Goal: Task Accomplishment & Management: Manage account settings

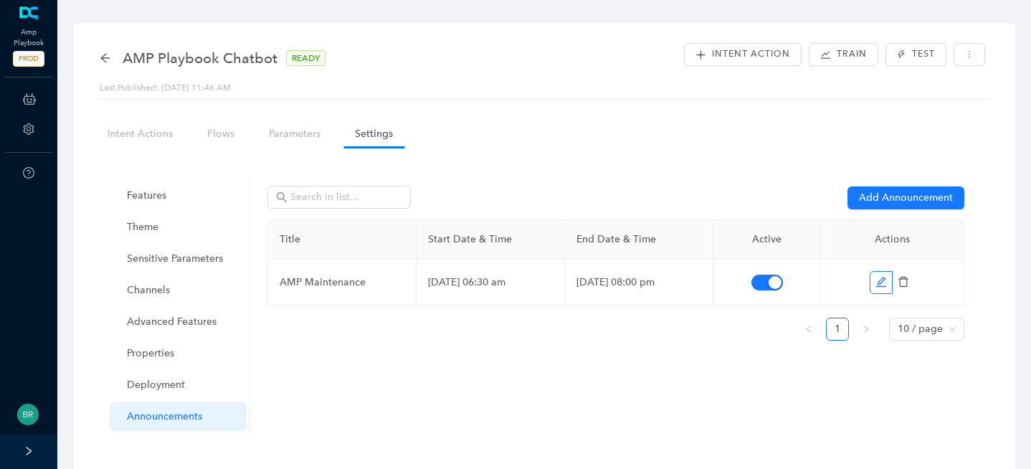
scroll to position [41, 0]
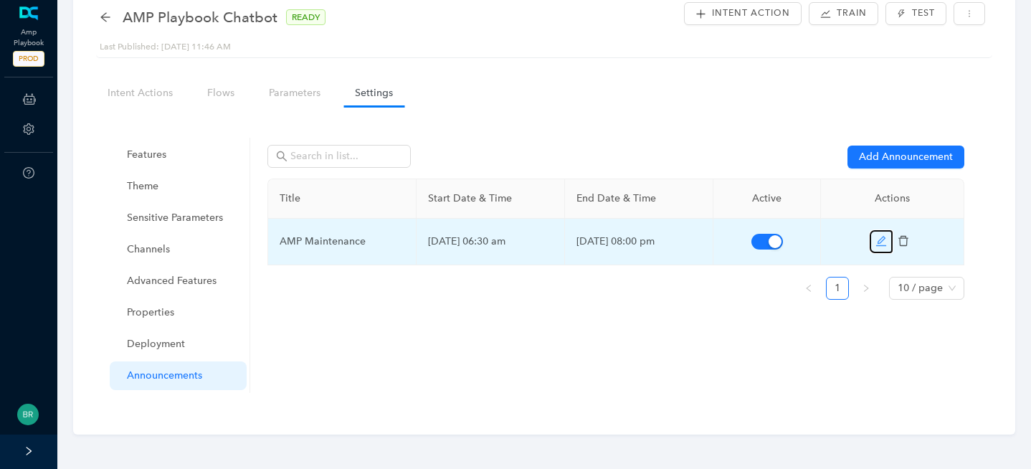
click at [887, 244] on button "button" at bounding box center [880, 241] width 23 height 23
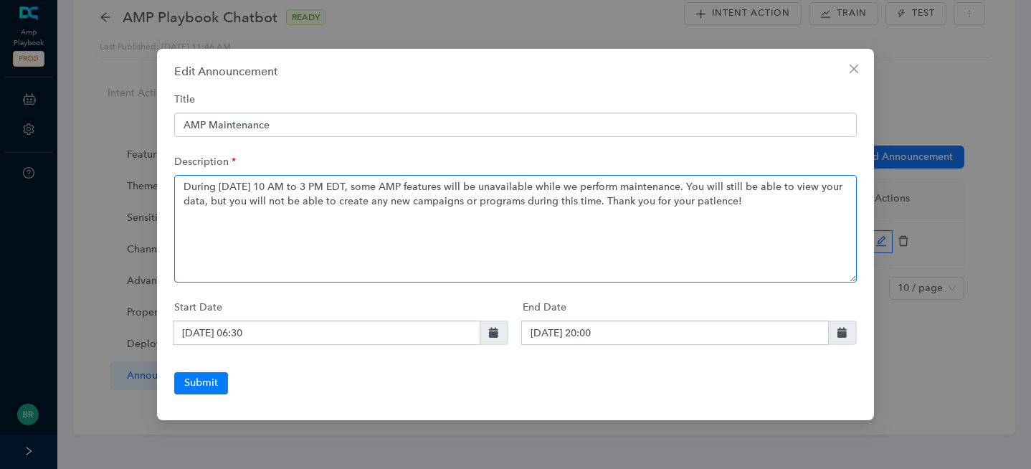
click at [635, 203] on textarea "During [DATE] 10 AM to 3 PM EDT, some AMP features will be unavailable while we…" at bounding box center [515, 229] width 682 height 108
drag, startPoint x: 350, startPoint y: 207, endPoint x: 172, endPoint y: 186, distance: 179.0
click at [172, 186] on div "Edit Announcement Title AMP Maintenance Description During [DATE] 10 AM to 3 PM…" at bounding box center [515, 234] width 717 height 371
click at [480, 214] on textarea "During [DATE] 10 AM to 3 PM EDT, some AMP features will be unavailable while we…" at bounding box center [515, 229] width 682 height 108
type textarea "During [DATE] 10 AM to 3 PM EDT, some AMP features will be unavailable while we…"
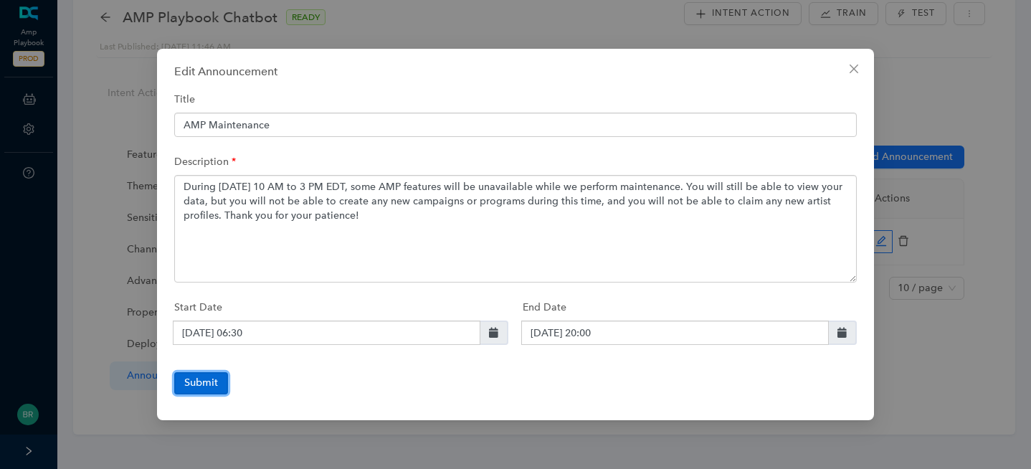
click at [183, 384] on button "Submit" at bounding box center [201, 383] width 54 height 22
click at [219, 373] on button "Submit" at bounding box center [205, 383] width 62 height 22
click at [856, 64] on icon "close" at bounding box center [853, 68] width 11 height 11
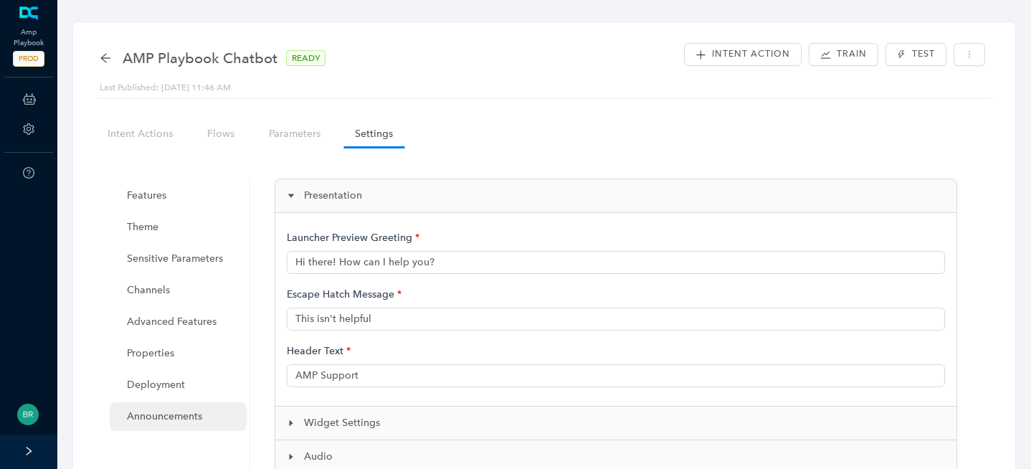
click at [153, 423] on span "Announcements" at bounding box center [181, 416] width 108 height 29
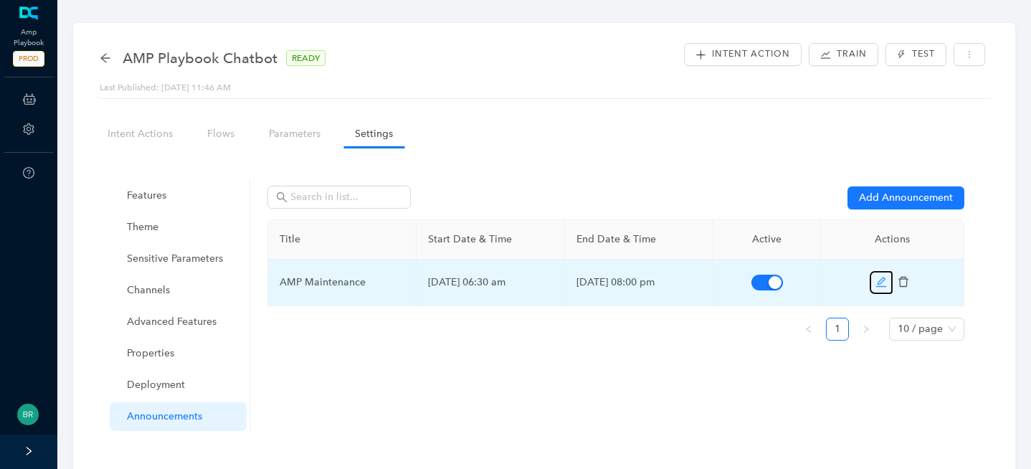
click at [876, 282] on icon "edit" at bounding box center [880, 281] width 11 height 11
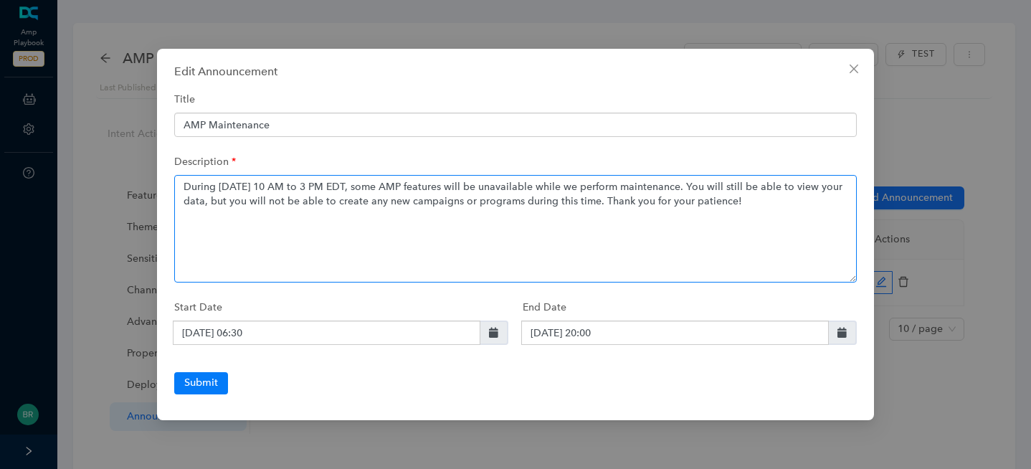
drag, startPoint x: 799, startPoint y: 206, endPoint x: 173, endPoint y: 187, distance: 625.9
click at [174, 187] on textarea "During [DATE] 10 AM to 3 PM EDT, some AMP features will be unavailable while we…" at bounding box center [515, 229] width 682 height 108
paste textarea ", and you will not be able to claim any new artist profiles"
type textarea "During [DATE] 10 AM to 3 PM EDT, some AMP features will be unavailable while we…"
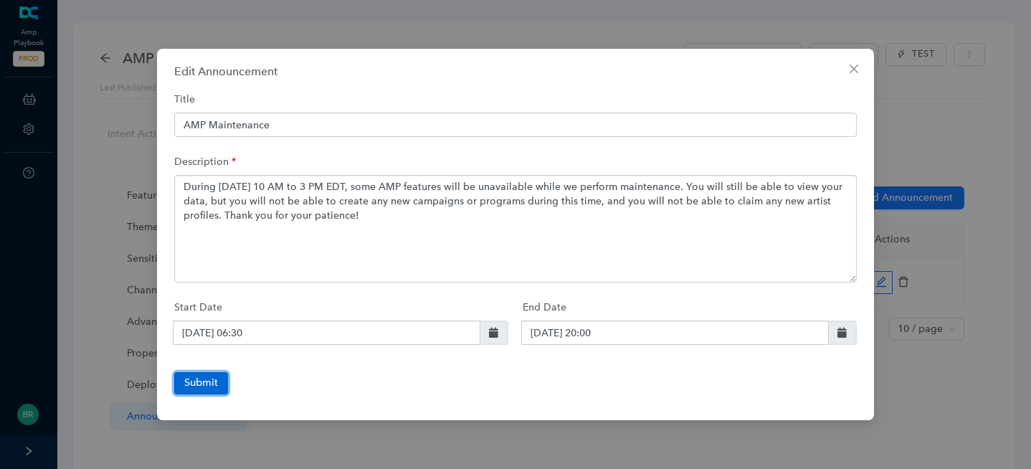
click at [211, 381] on button "Submit" at bounding box center [201, 383] width 54 height 22
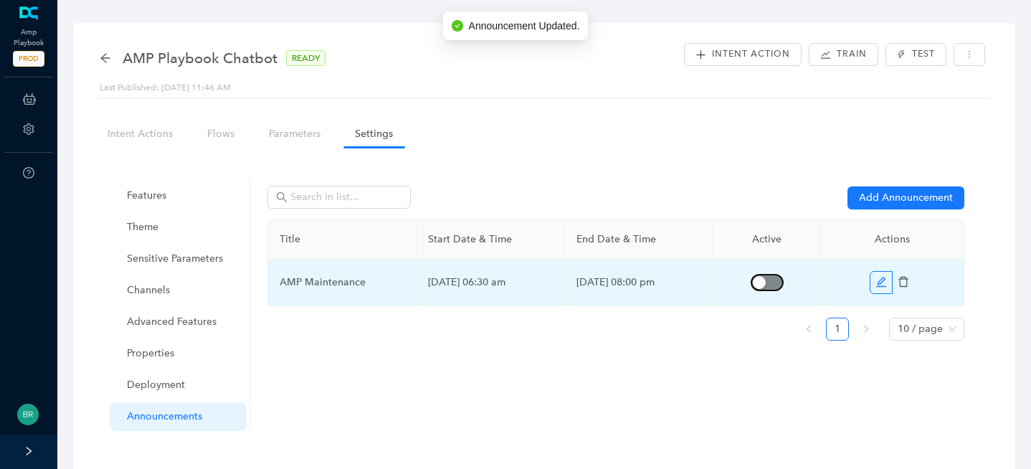
click at [761, 281] on div "button" at bounding box center [759, 282] width 13 height 13
